Goal: Task Accomplishment & Management: Manage account settings

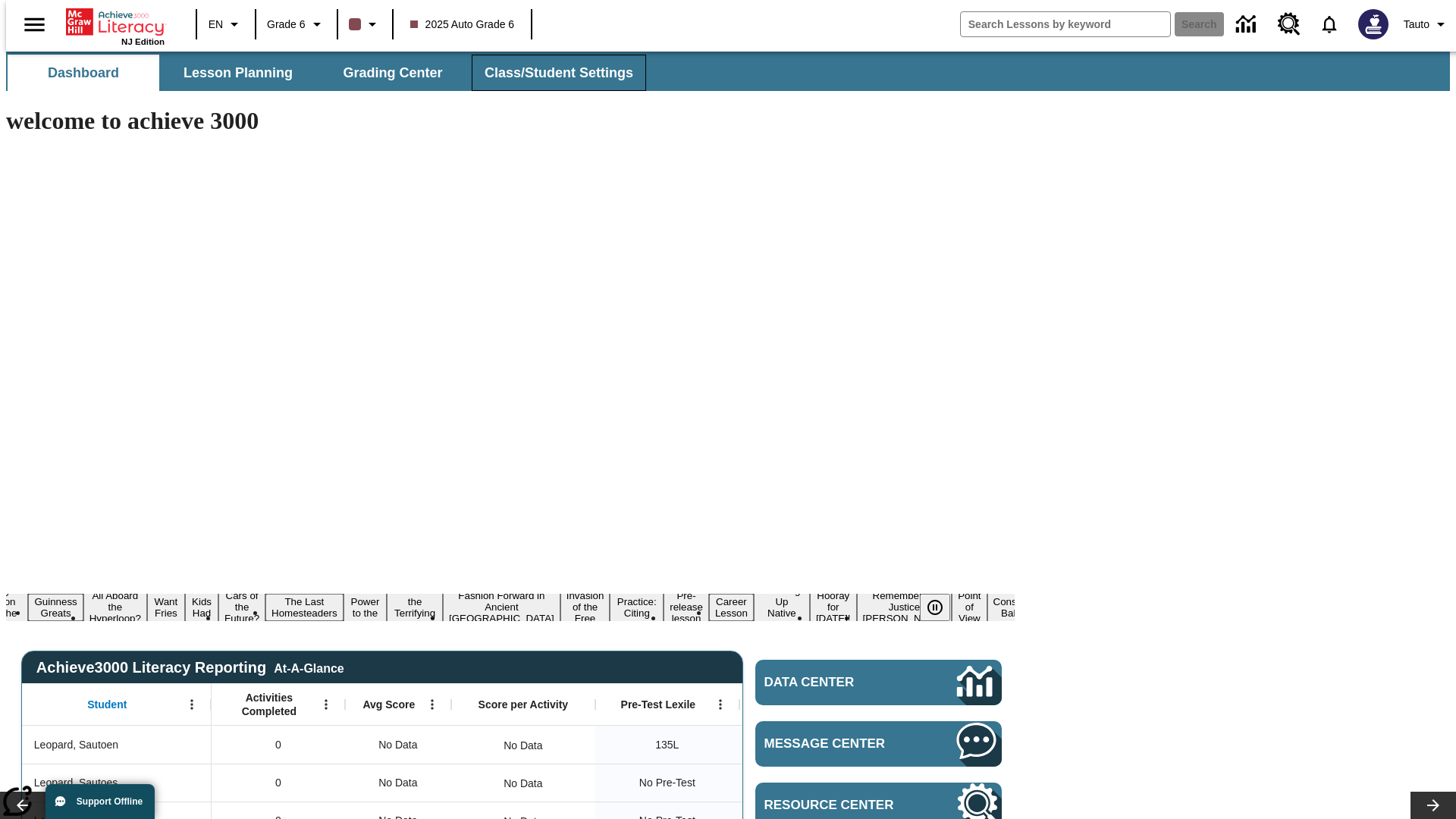
click at [551, 73] on span "Class/Student Settings" at bounding box center [559, 73] width 149 height 18
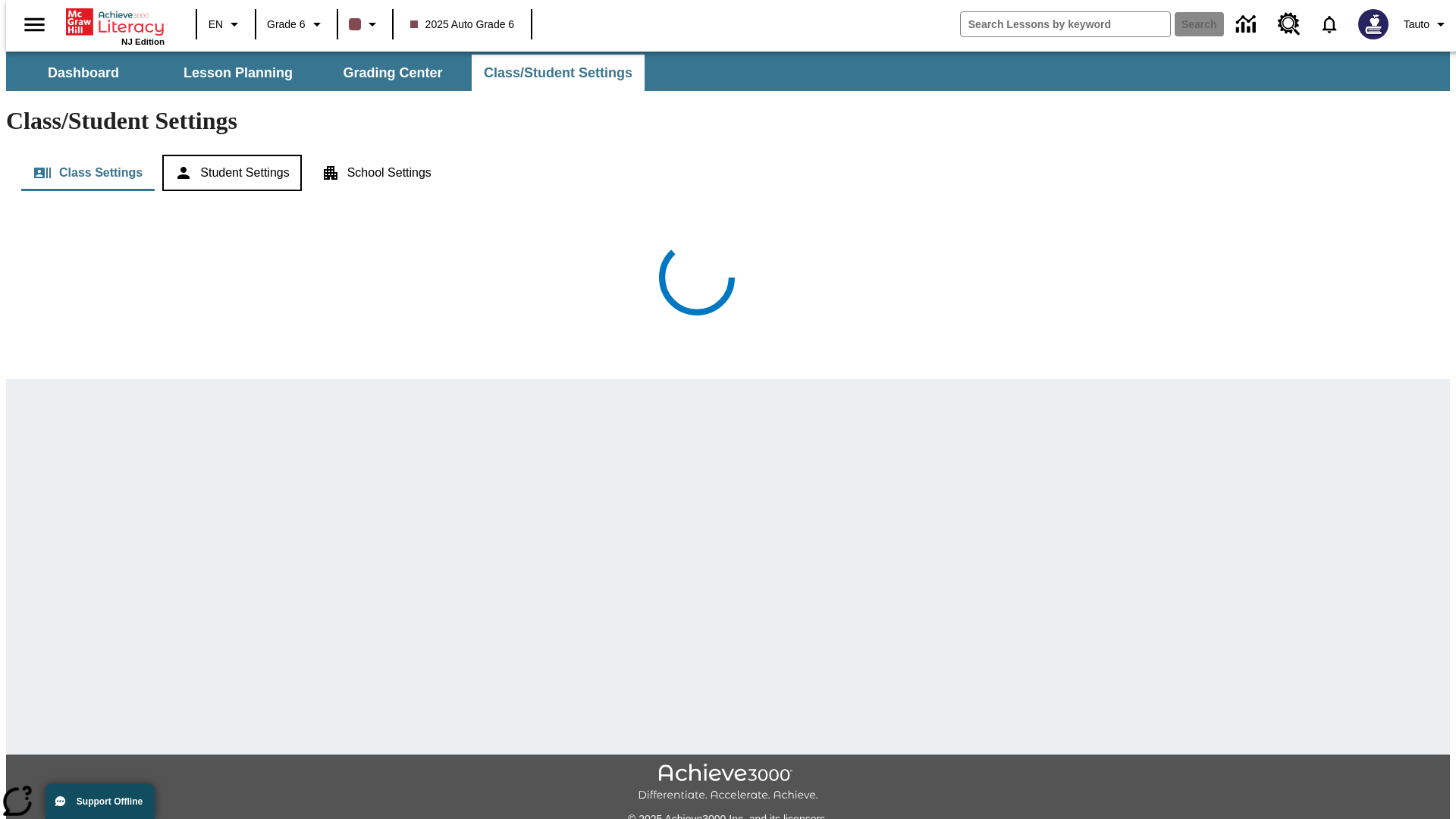
click at [228, 155] on button "Student Settings" at bounding box center [231, 173] width 139 height 36
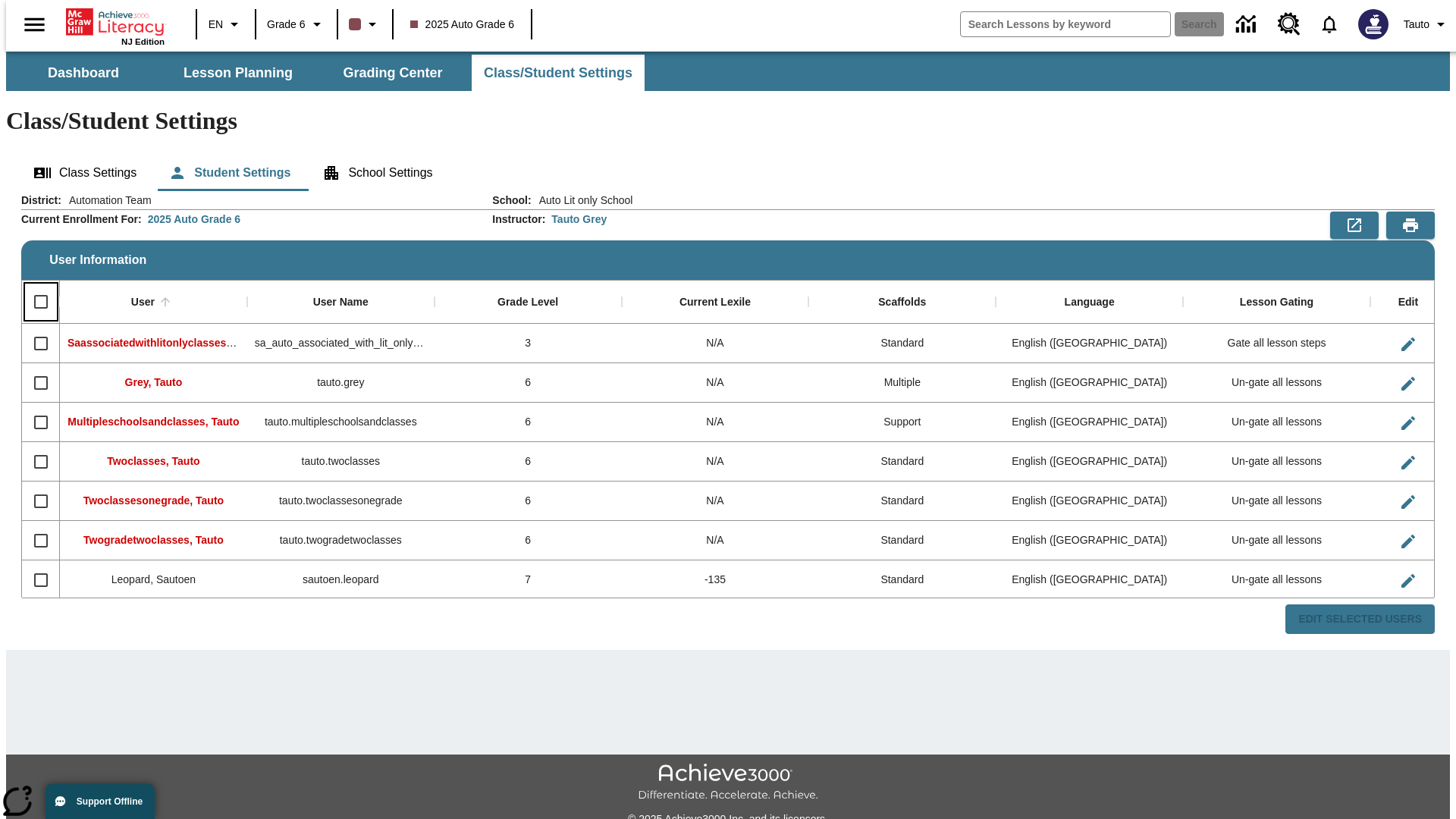
click at [35, 286] on input "Select all rows" at bounding box center [41, 302] width 32 height 32
checkbox input "true"
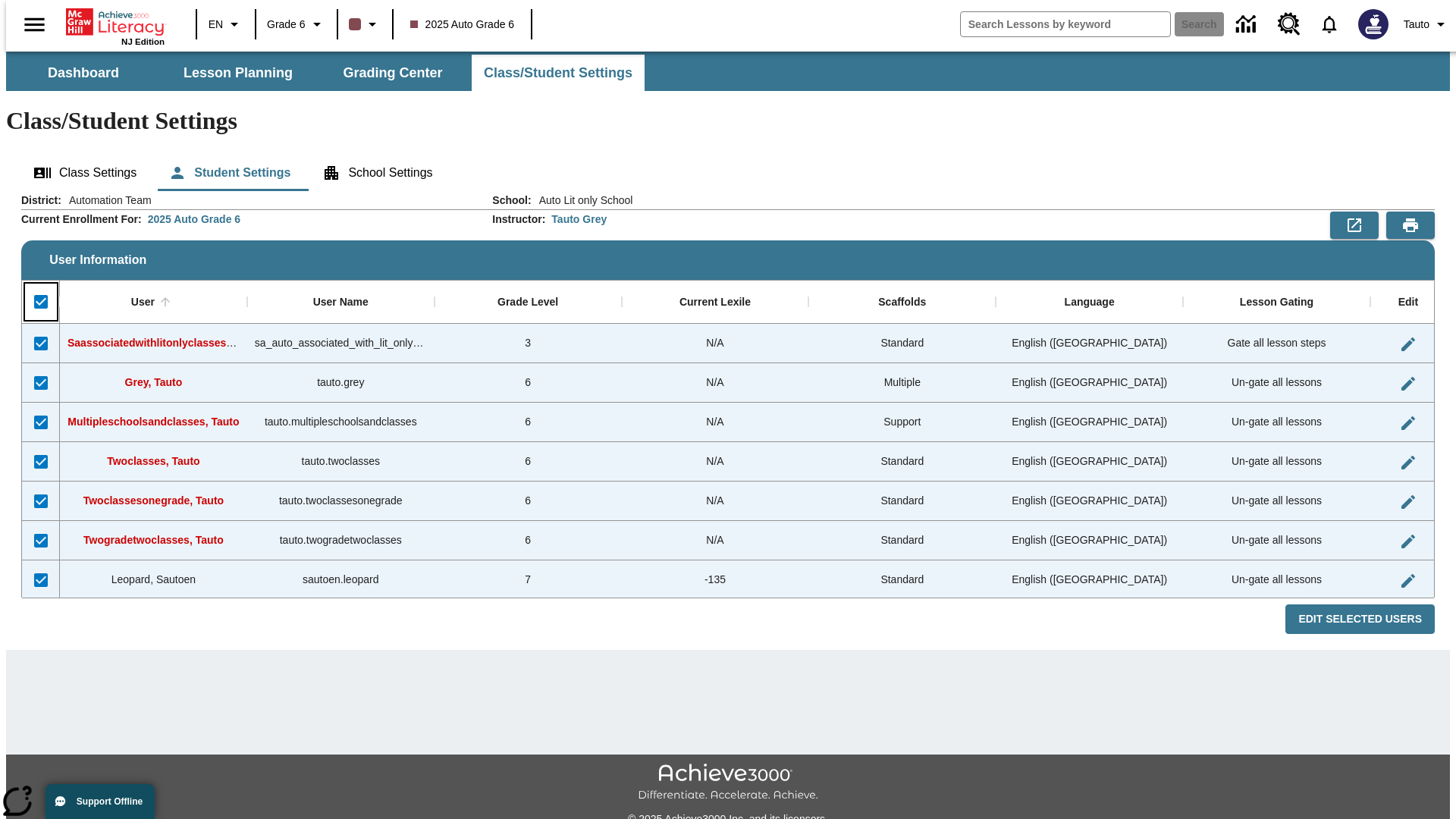
checkbox input "true"
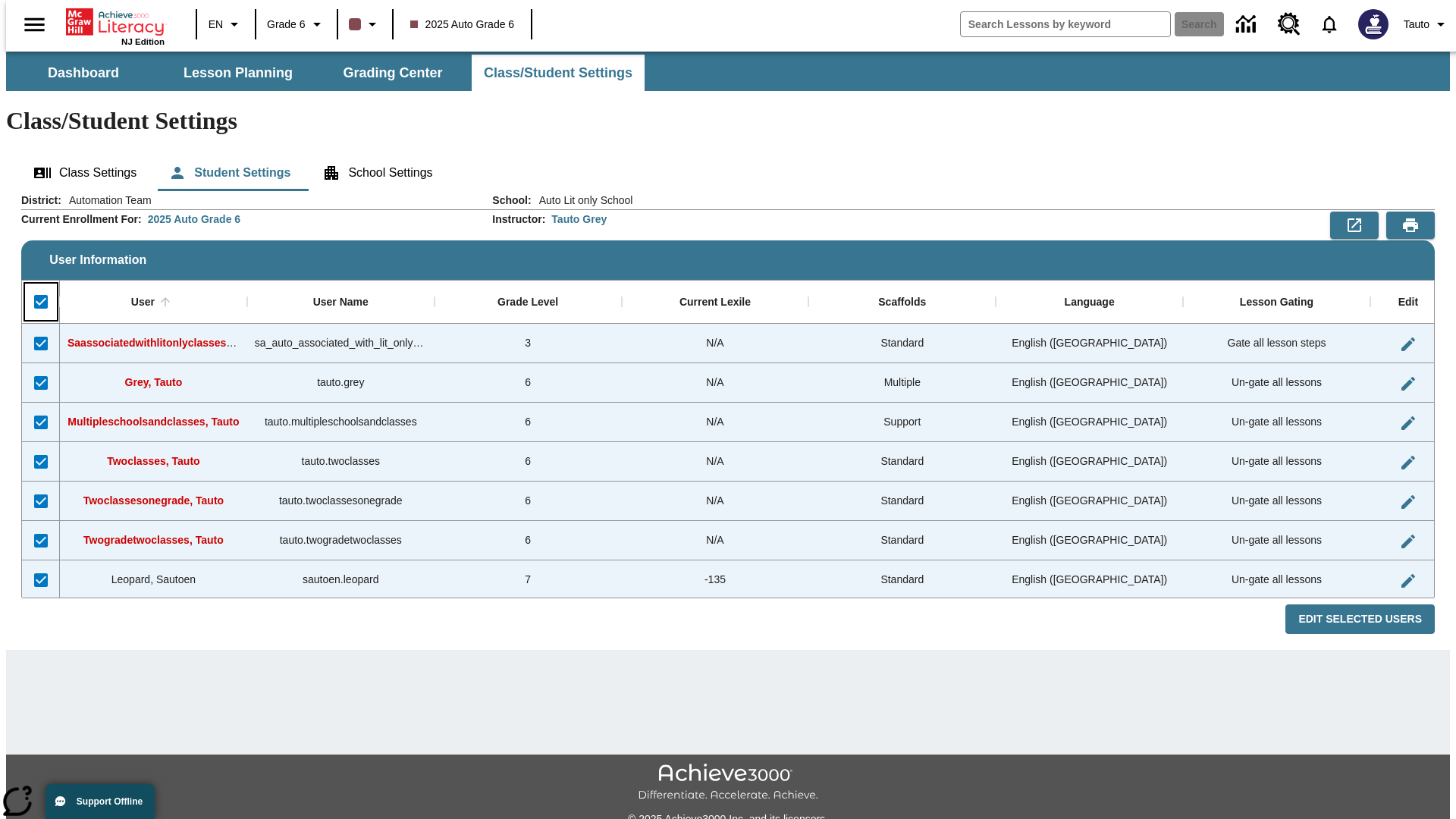
checkbox input "true"
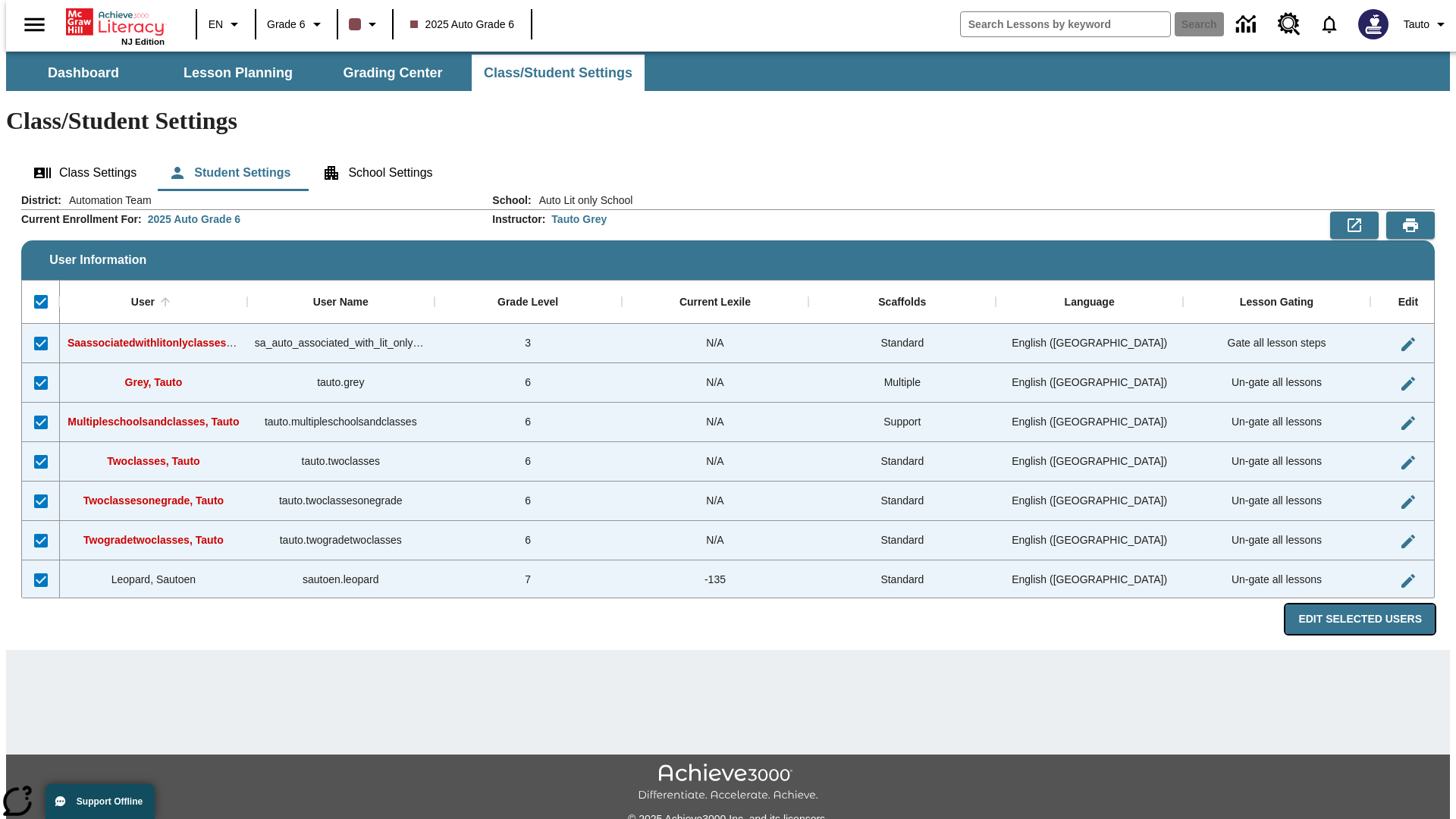
click at [1372, 605] on button "Edit Selected Users" at bounding box center [1360, 619] width 150 height 29
